Goal: Task Accomplishment & Management: Manage account settings

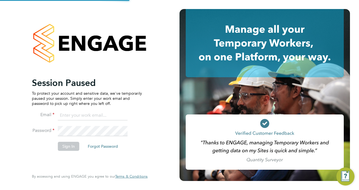
type input "bseabrook@grichanwhitestone.com"
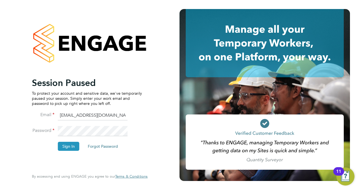
click at [47, 153] on li "Sign In Forgot Password" at bounding box center [87, 149] width 110 height 15
click at [70, 147] on button "Sign In" at bounding box center [68, 146] width 21 height 9
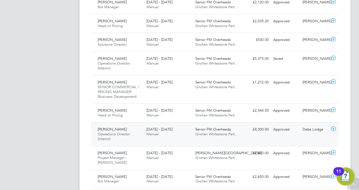
click at [118, 130] on span "[PERSON_NAME]" at bounding box center [112, 129] width 29 height 5
